Goal: Task Accomplishment & Management: Use online tool/utility

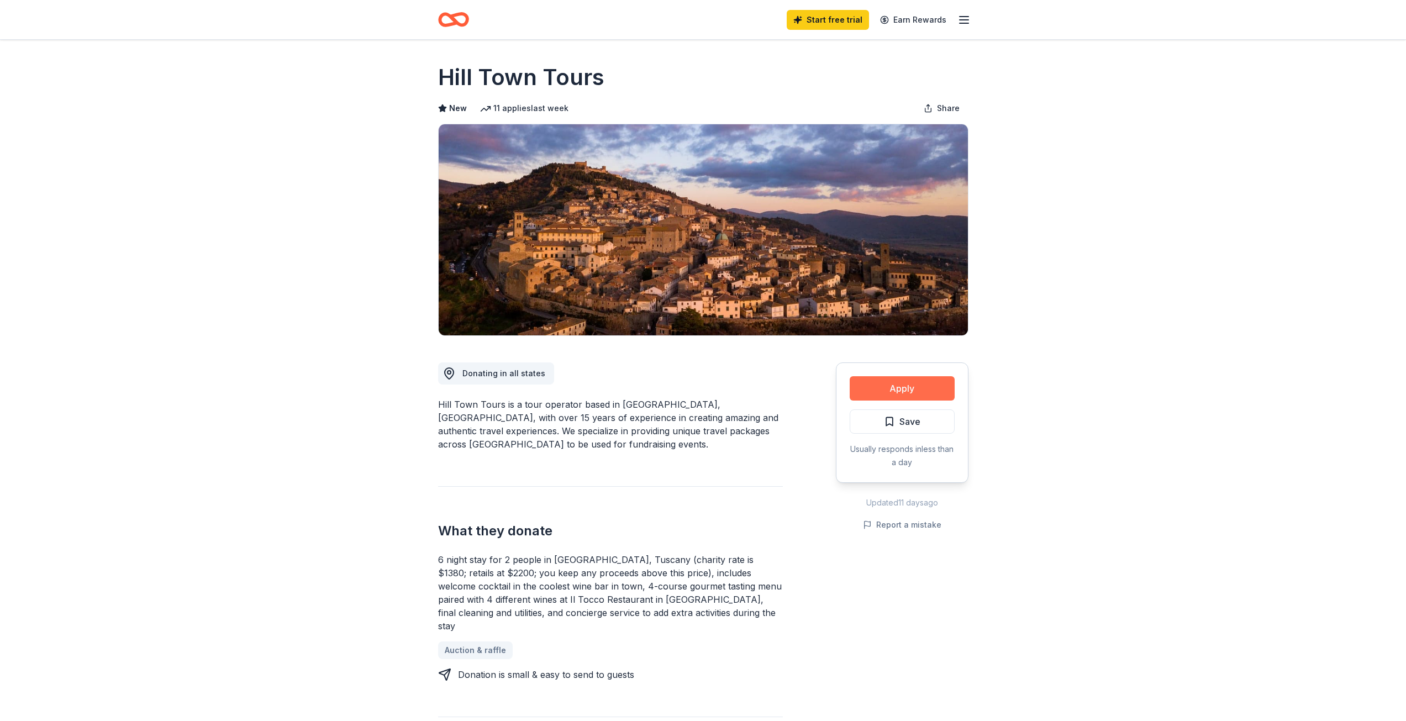
click at [895, 383] on button "Apply" at bounding box center [902, 388] width 105 height 24
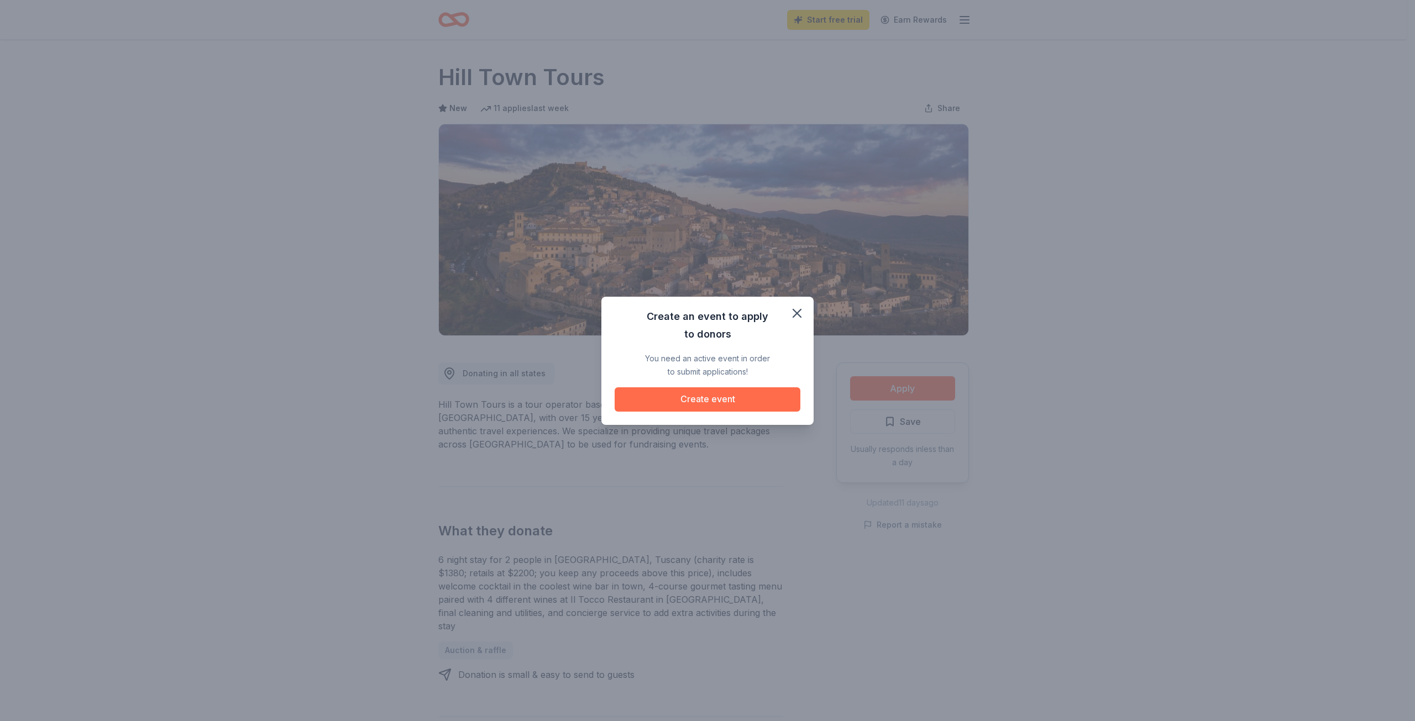
click at [724, 396] on button "Create event" at bounding box center [707, 399] width 186 height 24
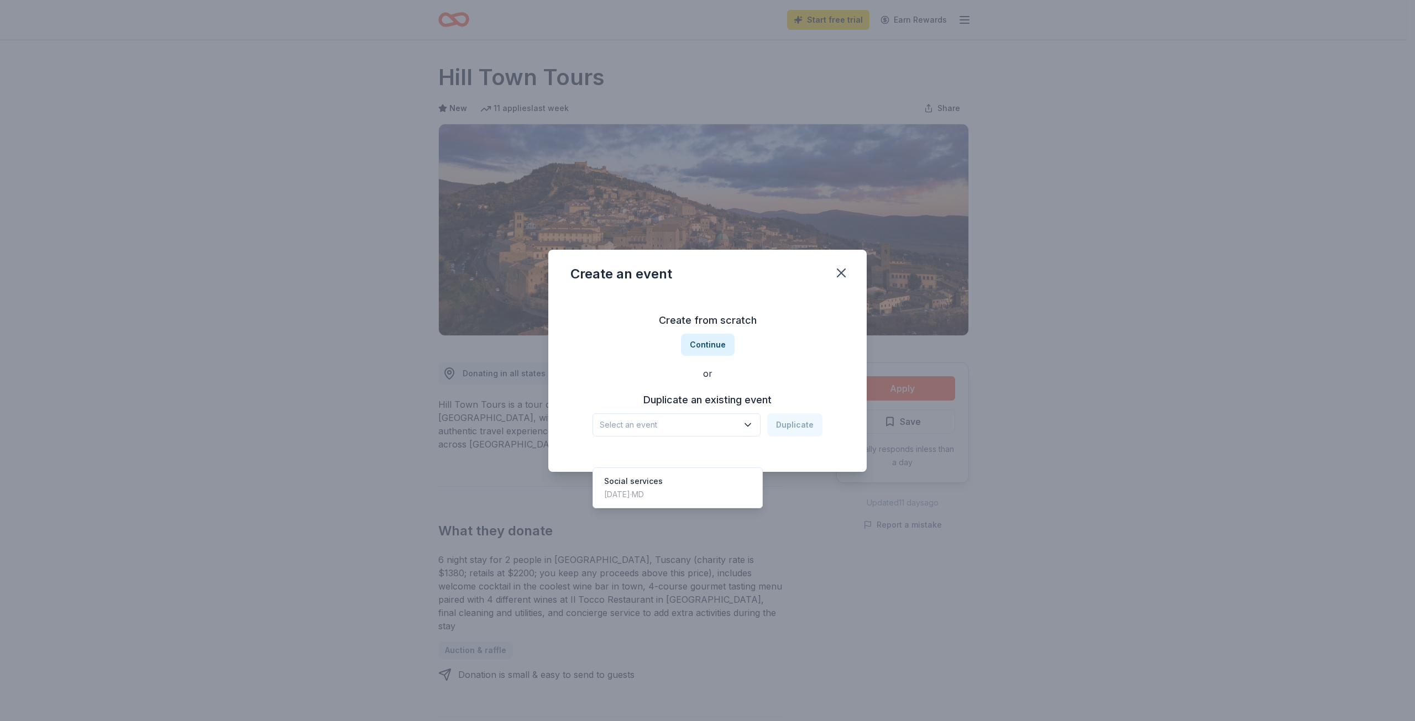
click at [750, 423] on icon "button" at bounding box center [747, 424] width 11 height 11
click at [1060, 391] on div "Create an event Create from scratch Continue or Duplicate an existing event Sel…" at bounding box center [707, 360] width 1415 height 721
click at [708, 345] on button "Continue" at bounding box center [708, 345] width 54 height 22
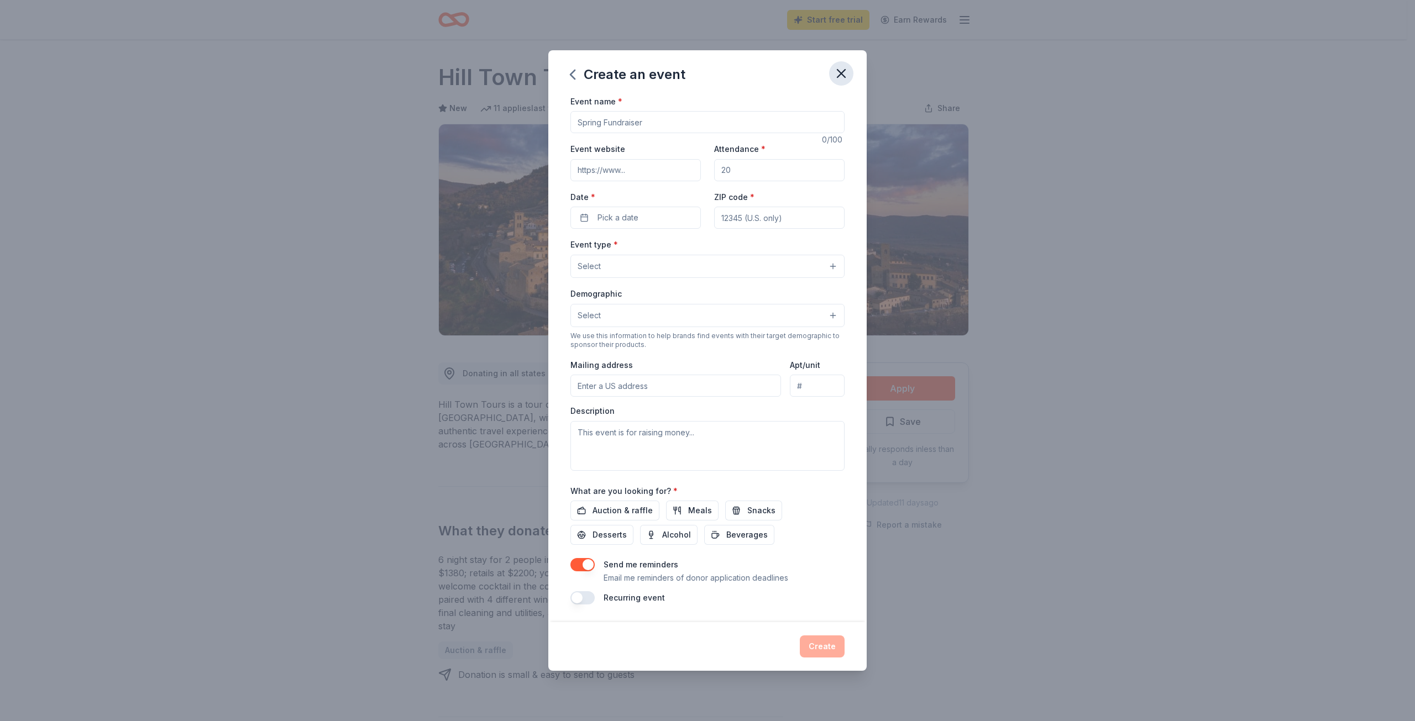
click at [840, 70] on icon "button" at bounding box center [840, 73] width 15 height 15
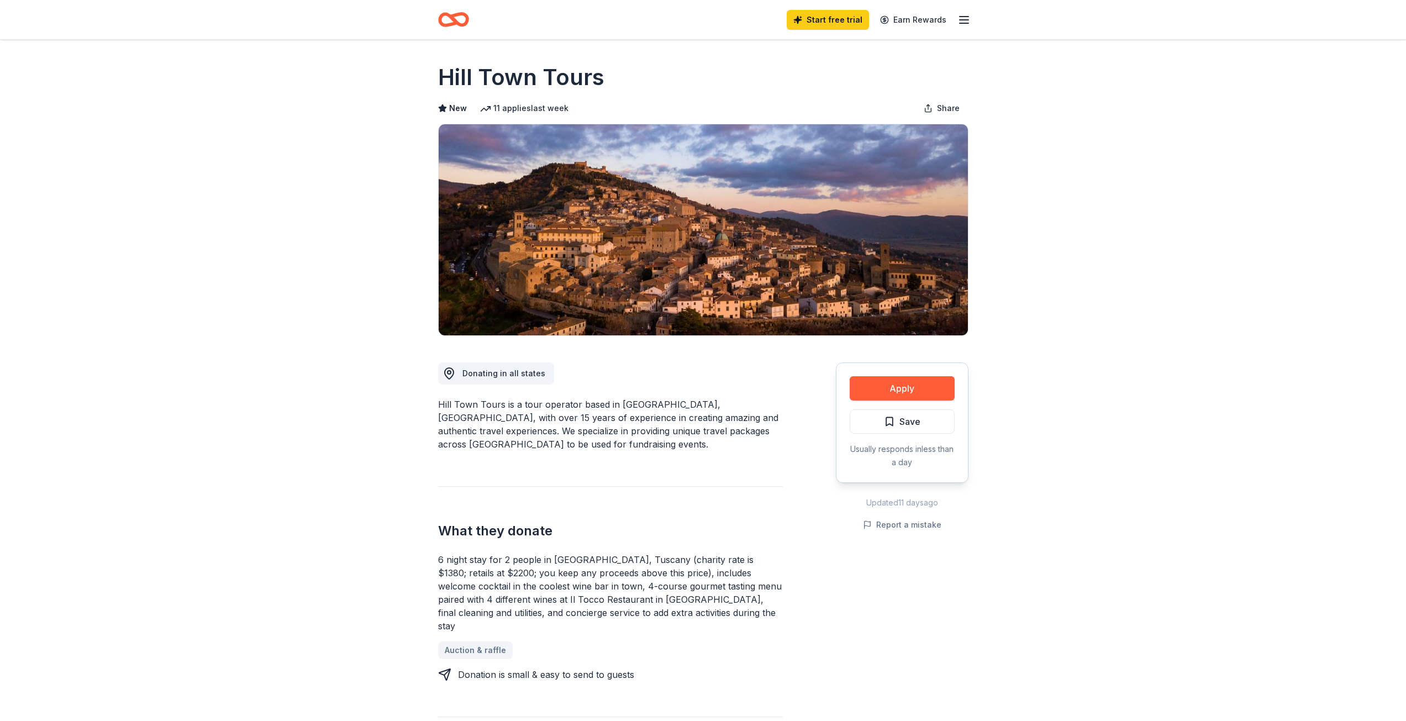
scroll to position [166, 0]
